Goal: Complete application form

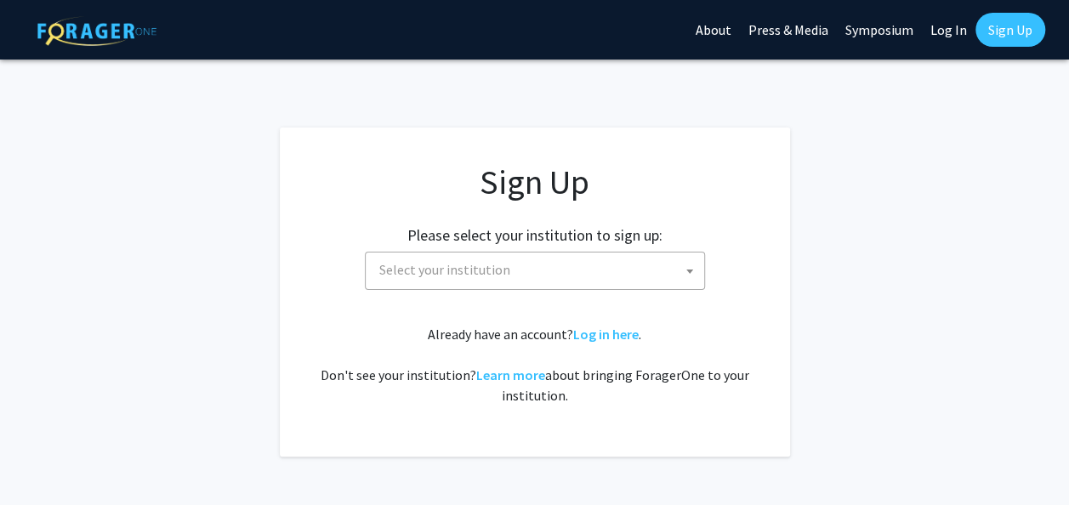
click at [633, 277] on span "Select your institution" at bounding box center [538, 269] width 332 height 35
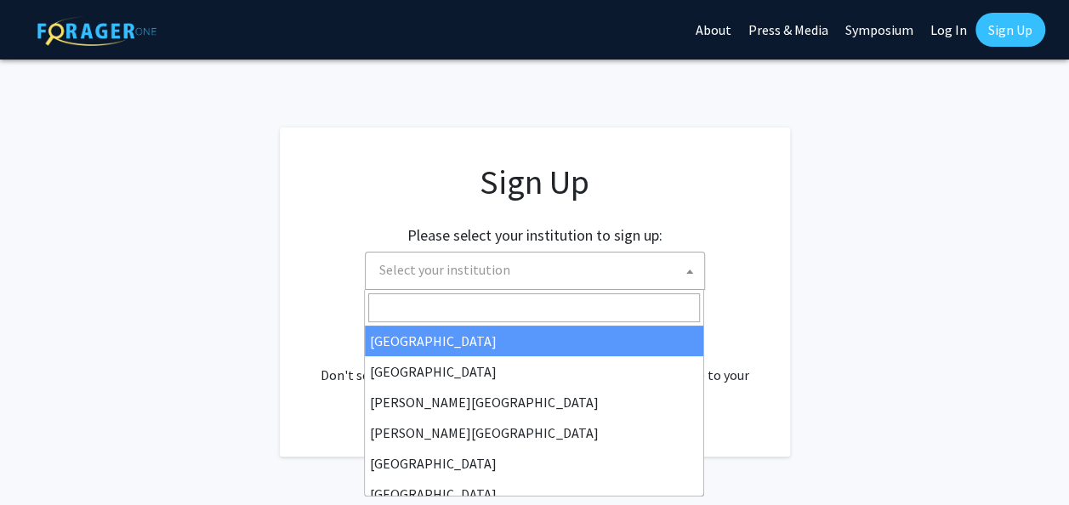
type input "j"
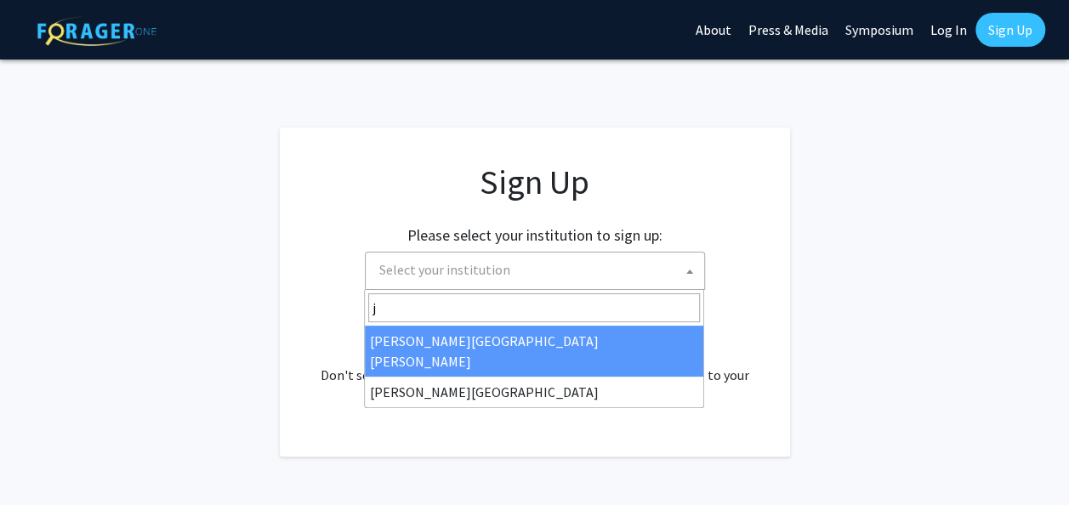
select select "1"
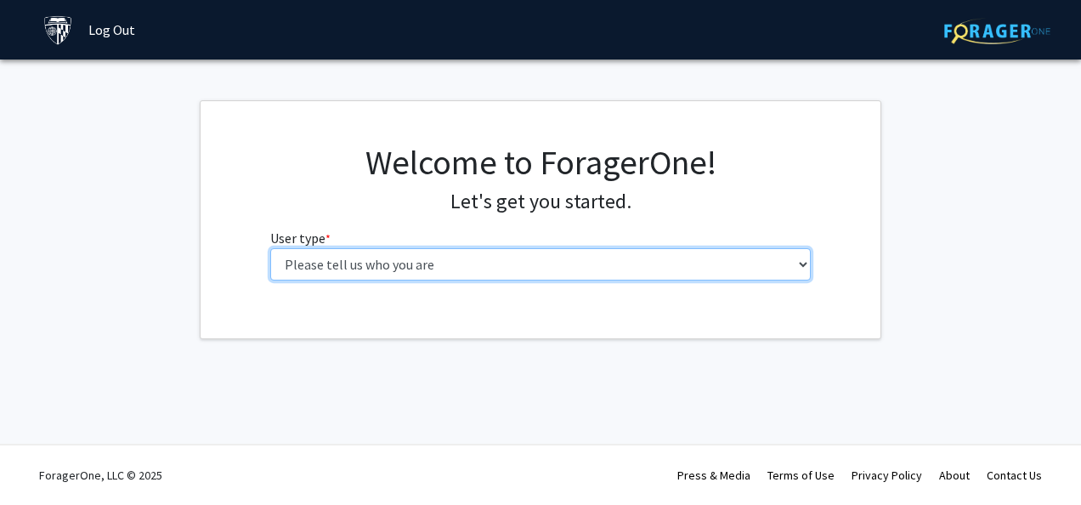
click at [587, 272] on select "Please tell us who you are Undergraduate Student Master's Student Doctoral Cand…" at bounding box center [541, 264] width 542 height 32
